Goal: Communication & Community: Answer question/provide support

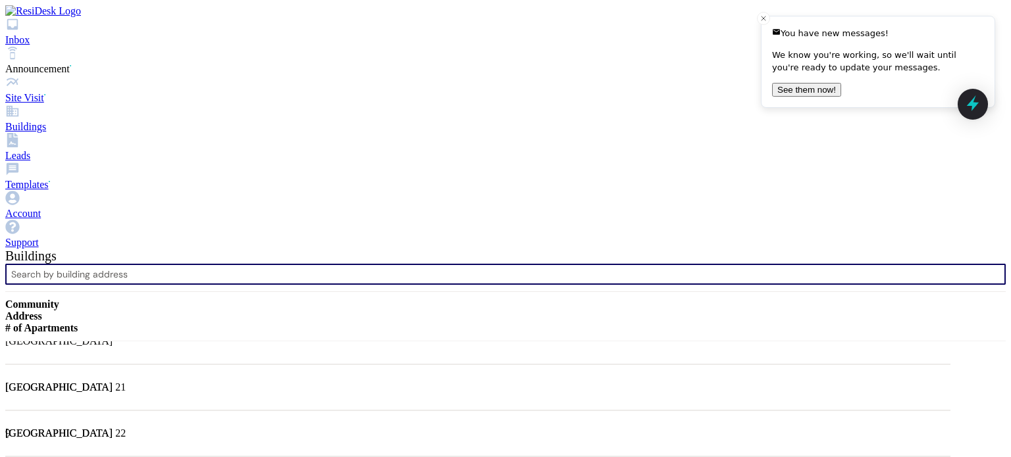
scroll to position [790, 0]
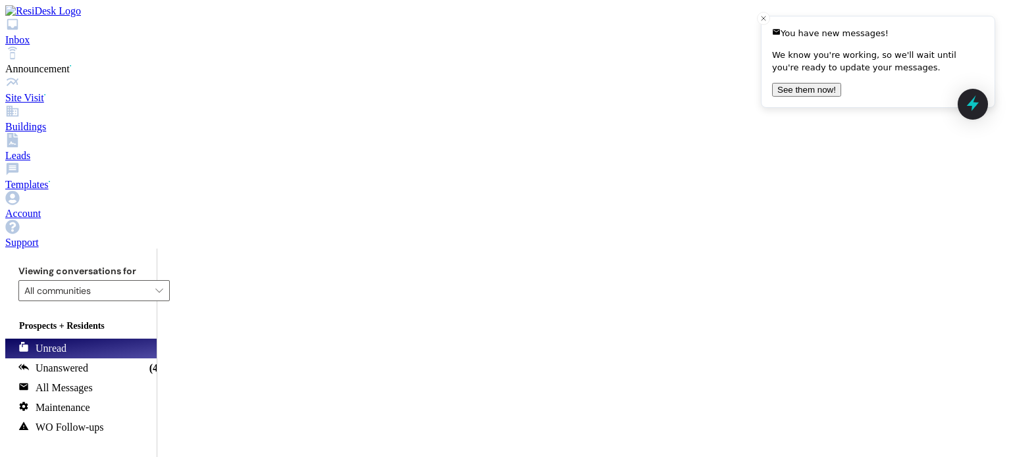
scroll to position [34085, 0]
drag, startPoint x: 513, startPoint y: 407, endPoint x: 540, endPoint y: 408, distance: 26.4
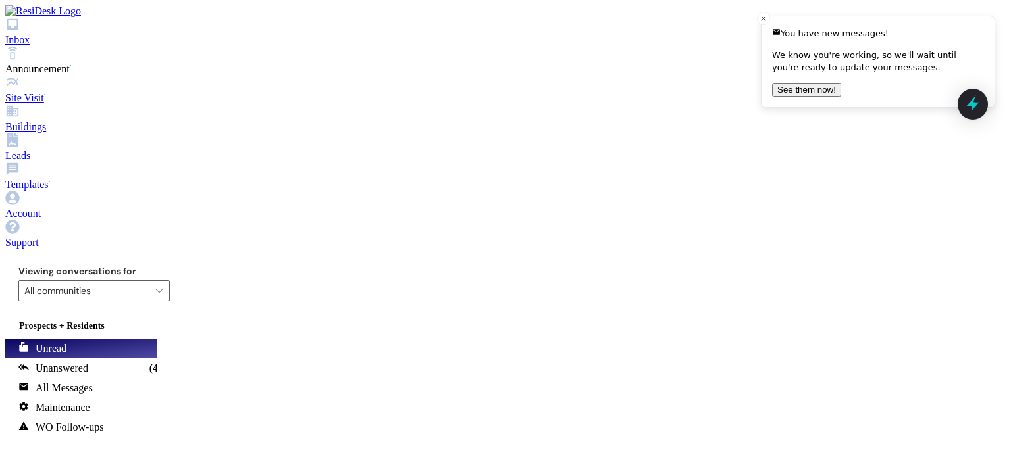
type textarea "Soory for the late text. As you know, we are longer accepting partial payments.…"
